Goal: Download file/media

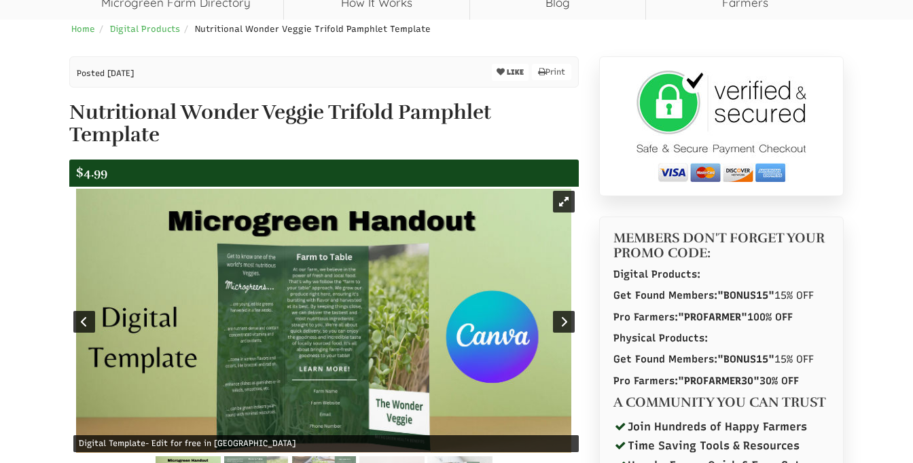
scroll to position [262, 0]
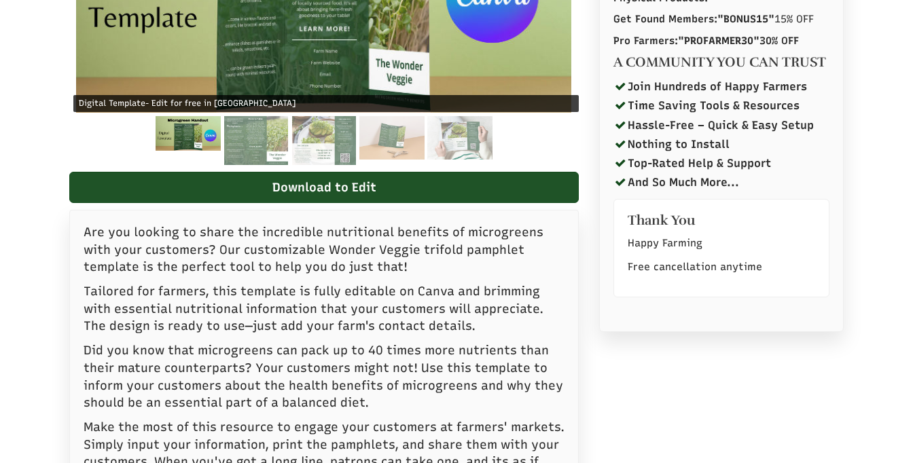
select select "Language Translate Widget"
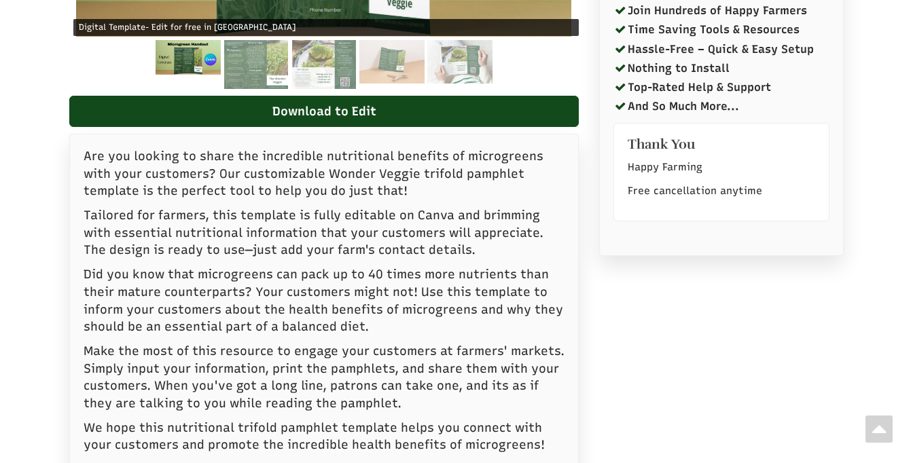
scroll to position [414, 0]
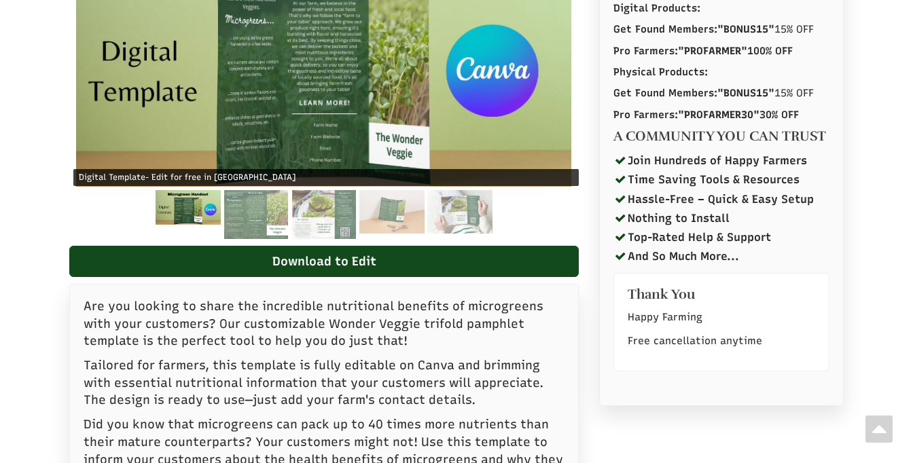
click at [194, 215] on img at bounding box center [188, 207] width 65 height 35
click at [258, 209] on img at bounding box center [255, 214] width 63 height 49
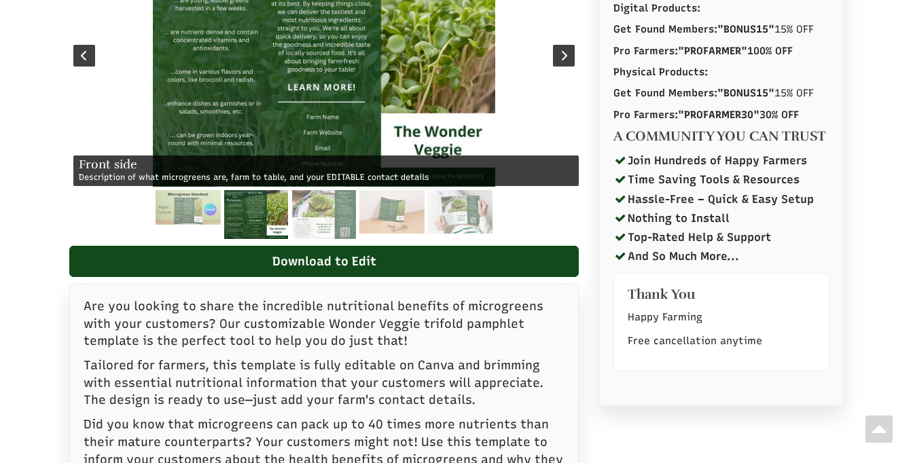
scroll to position [298, 0]
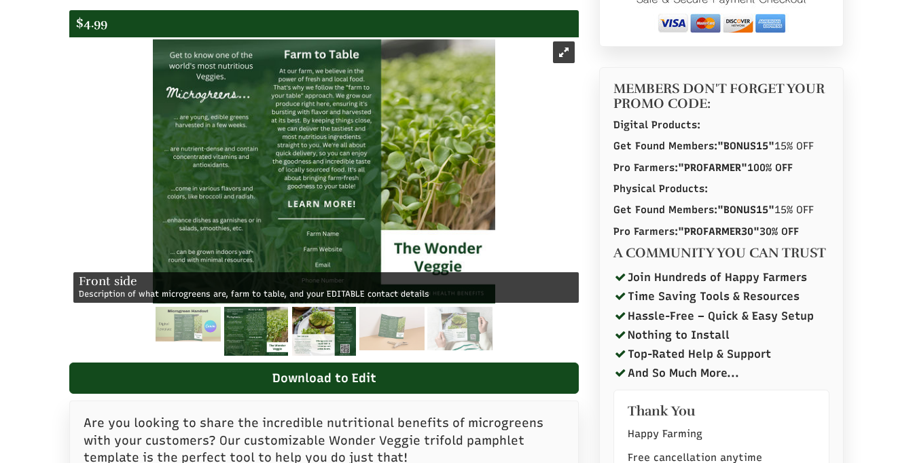
click at [321, 339] on img at bounding box center [323, 331] width 63 height 49
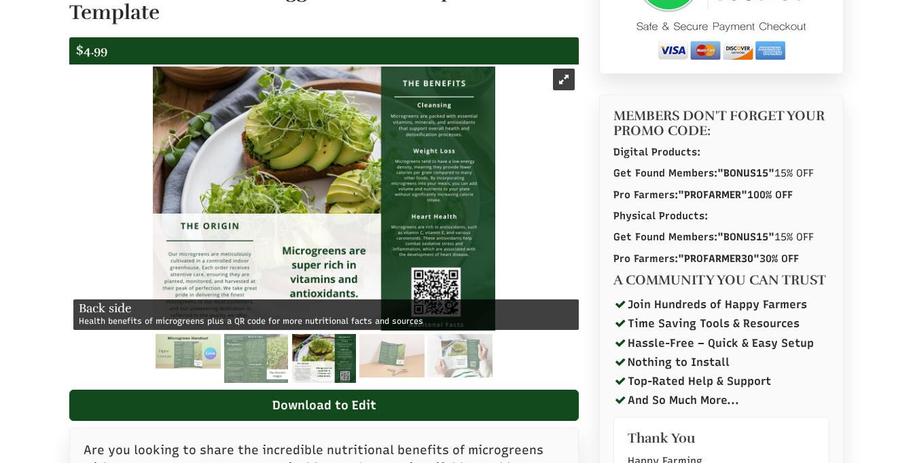
scroll to position [270, 0]
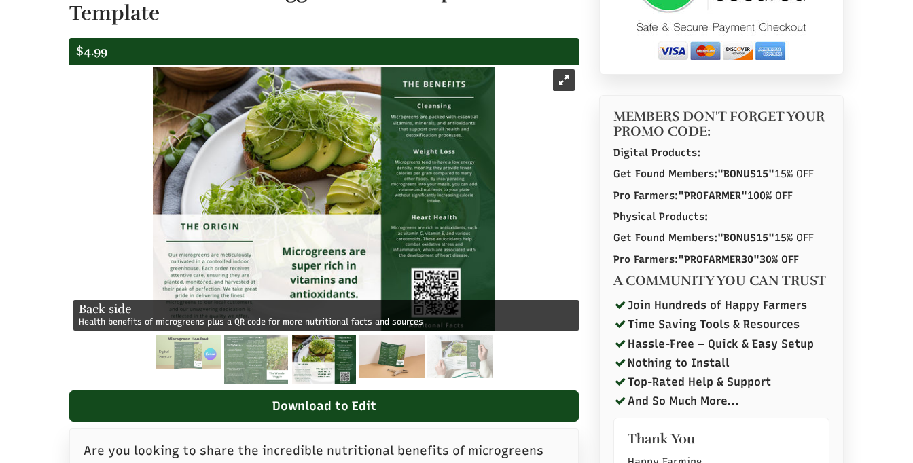
click at [401, 355] on img at bounding box center [391, 356] width 65 height 43
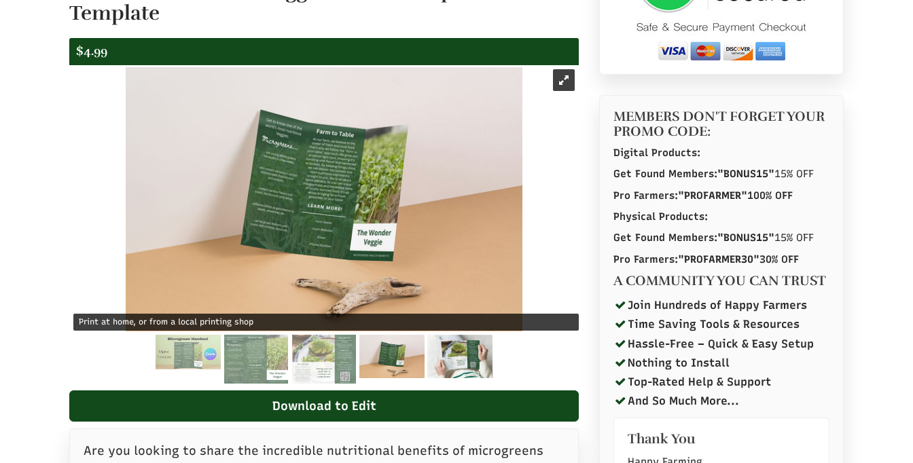
click at [469, 358] on img at bounding box center [459, 356] width 65 height 43
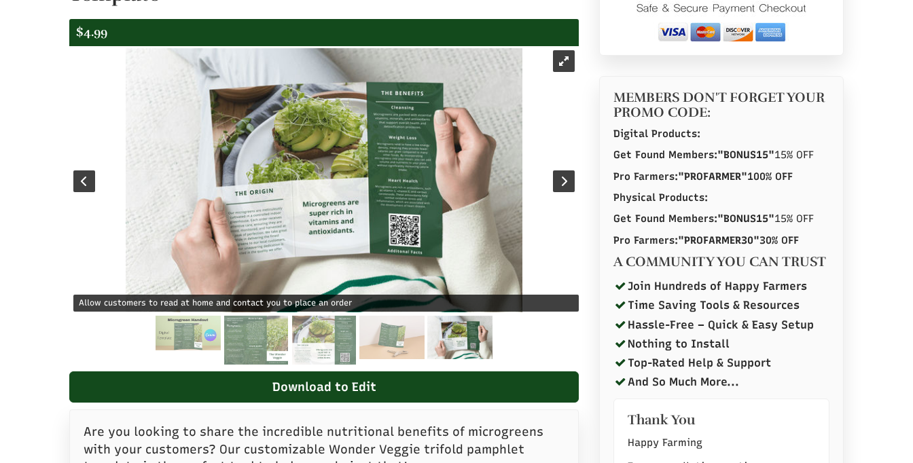
scroll to position [232, 0]
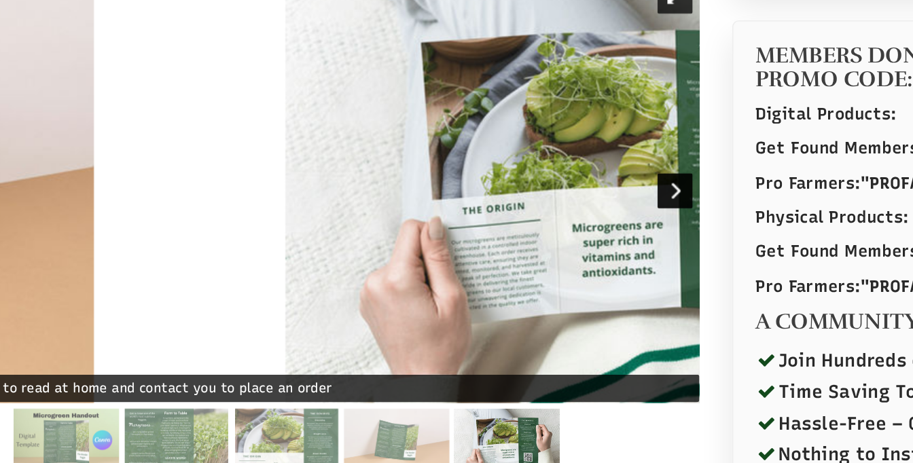
click at [553, 227] on div at bounding box center [564, 238] width 22 height 22
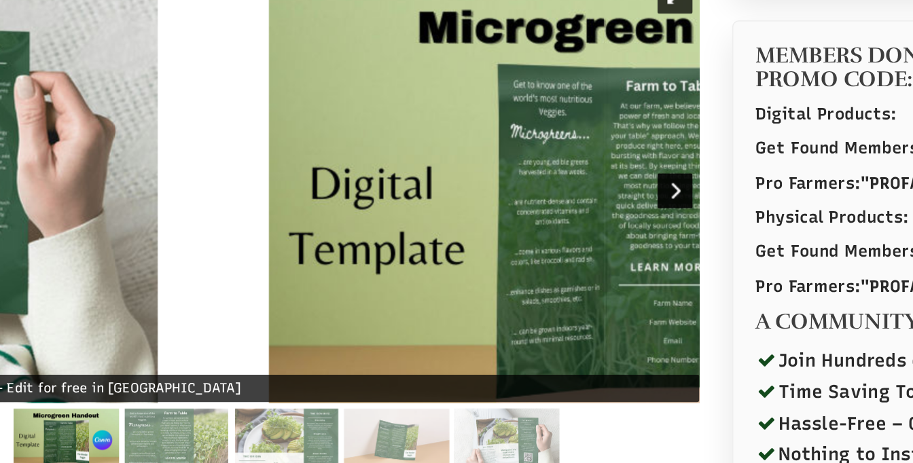
click at [553, 227] on div at bounding box center [564, 238] width 22 height 22
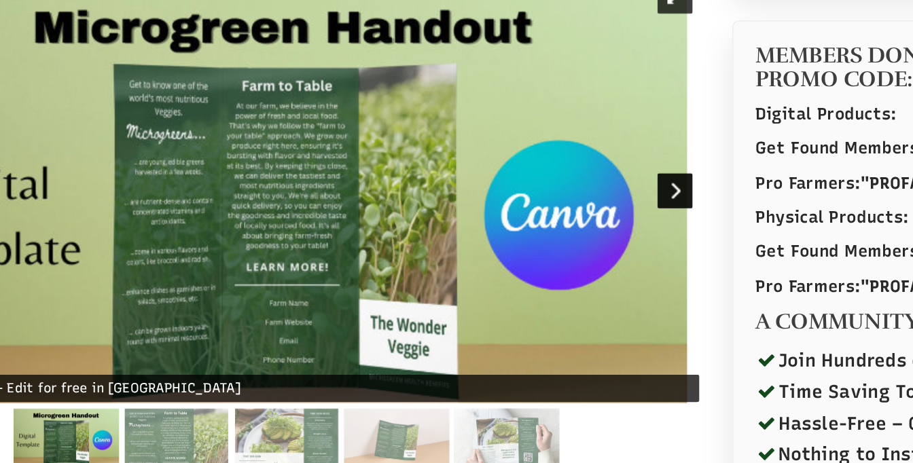
click at [553, 227] on div at bounding box center [564, 238] width 22 height 22
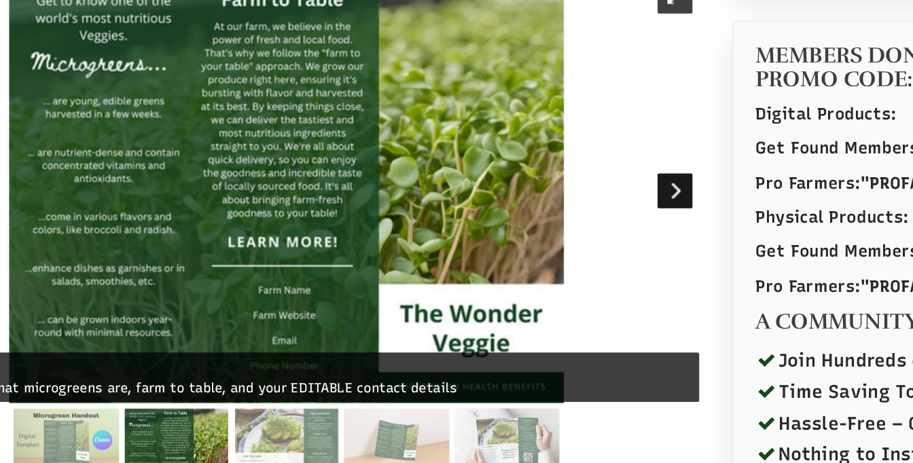
click at [553, 227] on div at bounding box center [564, 238] width 22 height 22
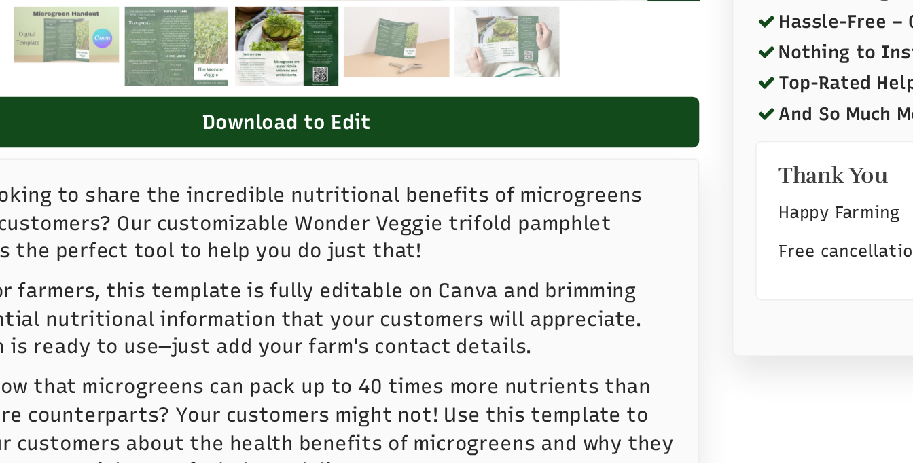
scroll to position [464, 0]
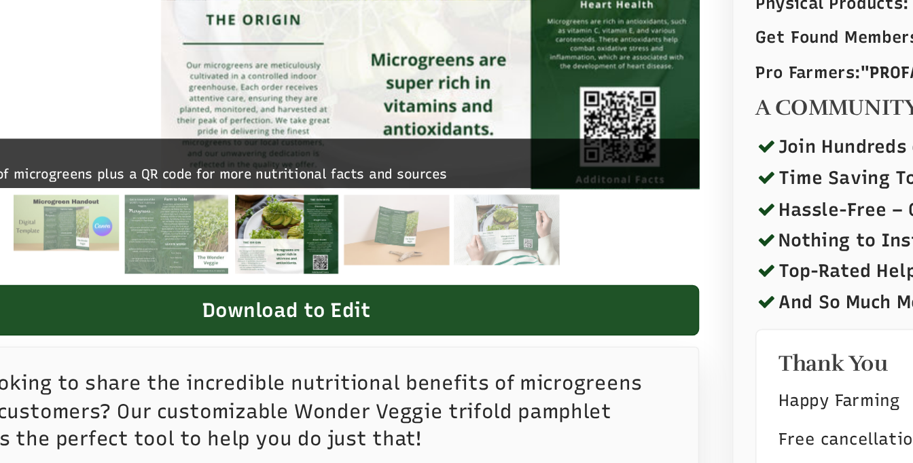
click at [302, 196] on link "Download to Edit" at bounding box center [323, 211] width 509 height 31
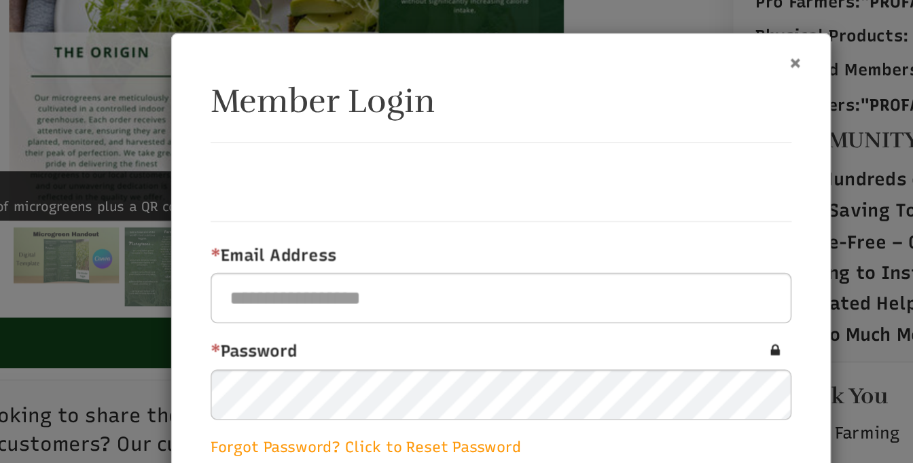
click at [634, 39] on button "×" at bounding box center [638, 38] width 9 height 14
